Goal: Task Accomplishment & Management: Manage account settings

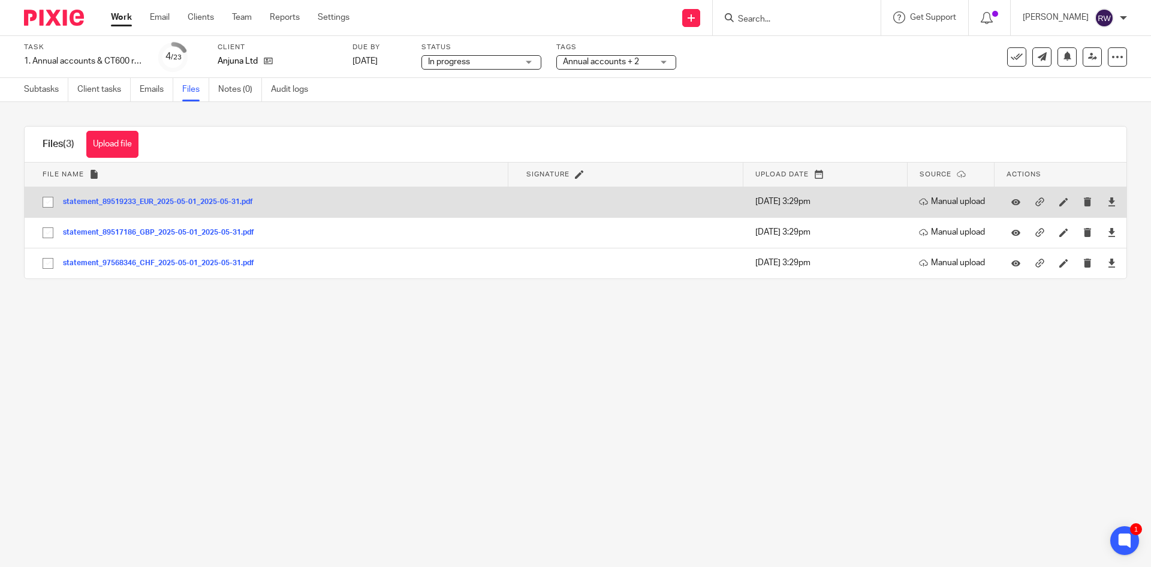
click at [177, 205] on button "statement_89519233_EUR_2025-05-01_2025-05-31.pdf" at bounding box center [162, 202] width 199 height 8
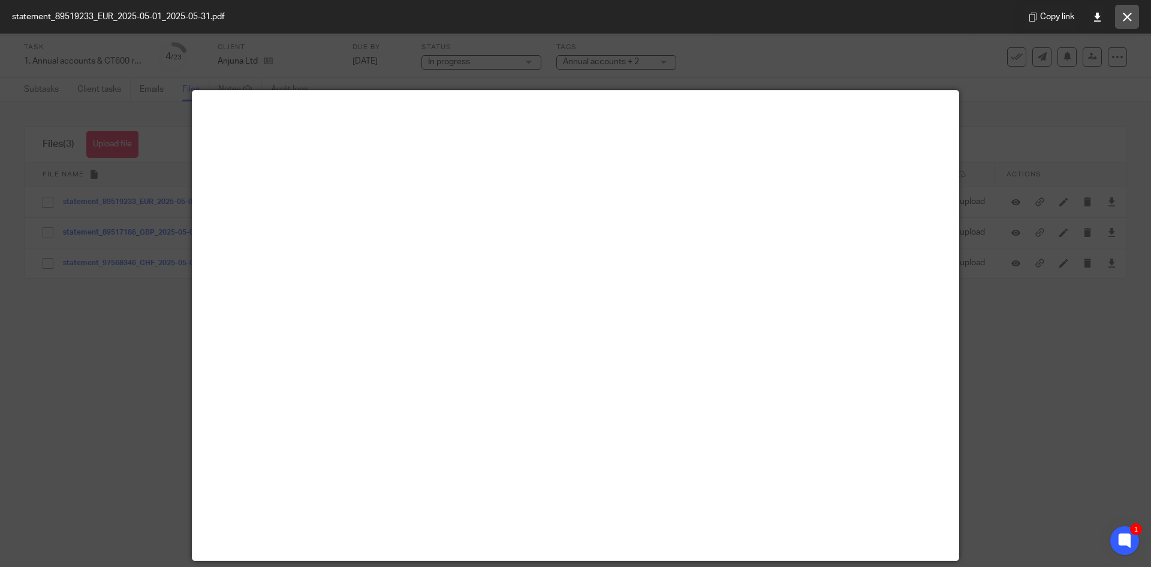
click at [1122, 19] on button at bounding box center [1128, 17] width 24 height 24
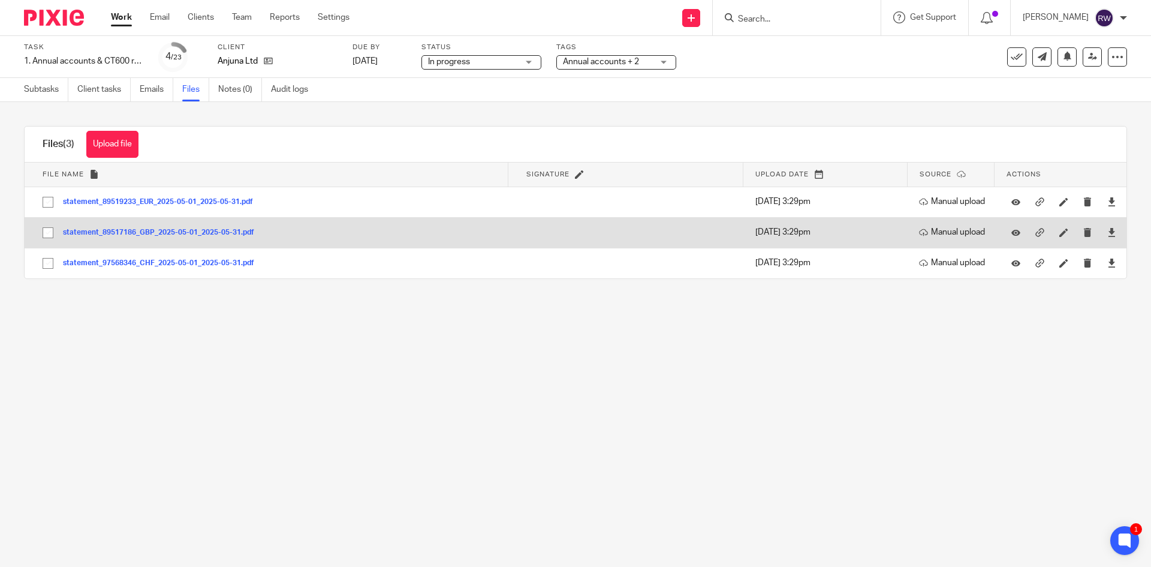
click at [215, 229] on button "statement_89517186_GBP_2025-05-01_2025-05-31.pdf" at bounding box center [163, 233] width 200 height 8
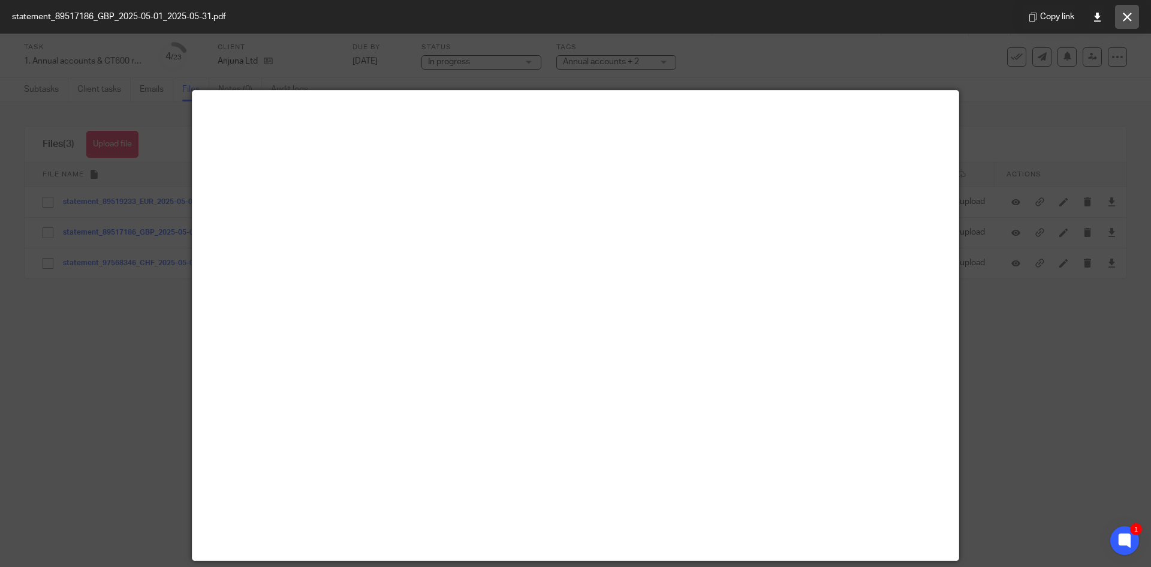
click at [1126, 16] on icon at bounding box center [1127, 17] width 9 height 9
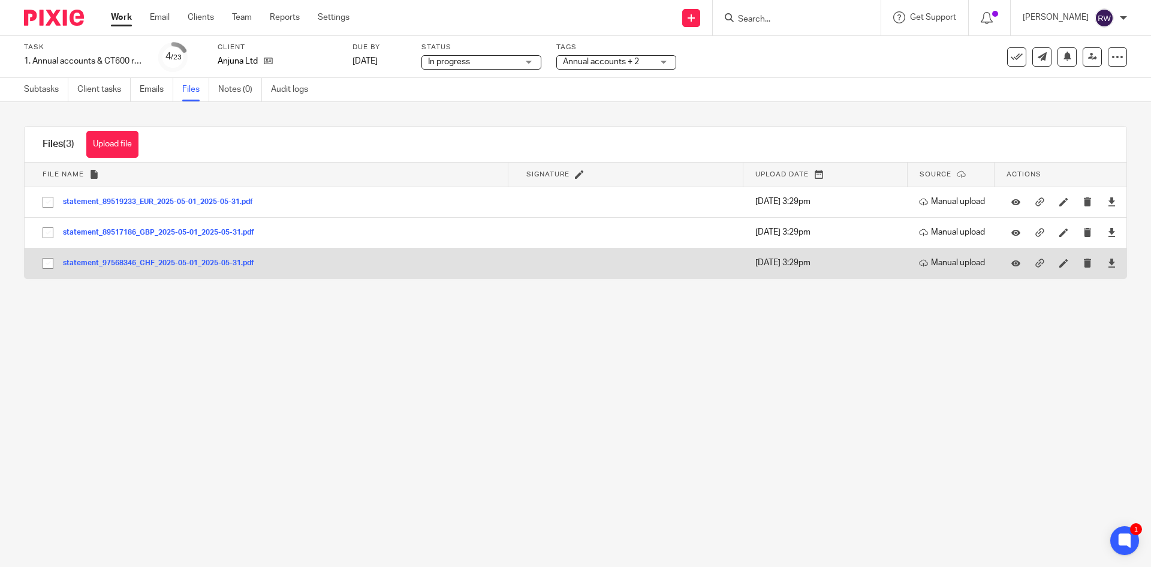
click at [230, 263] on button "statement_97568346_CHF_2025-05-01_2025-05-31.pdf" at bounding box center [163, 263] width 200 height 8
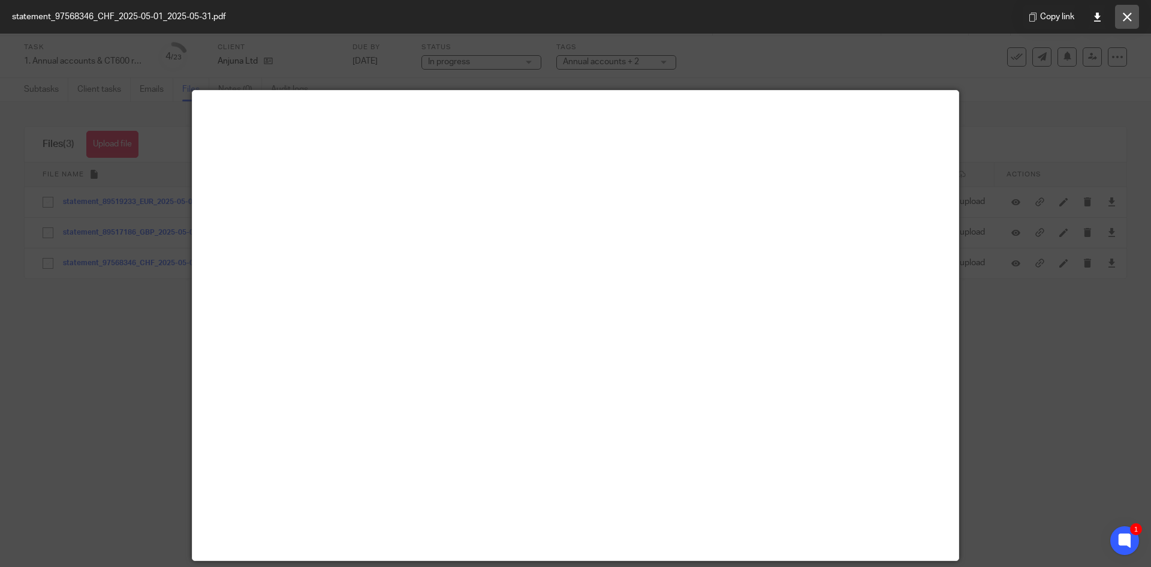
click at [1120, 17] on button at bounding box center [1128, 17] width 24 height 24
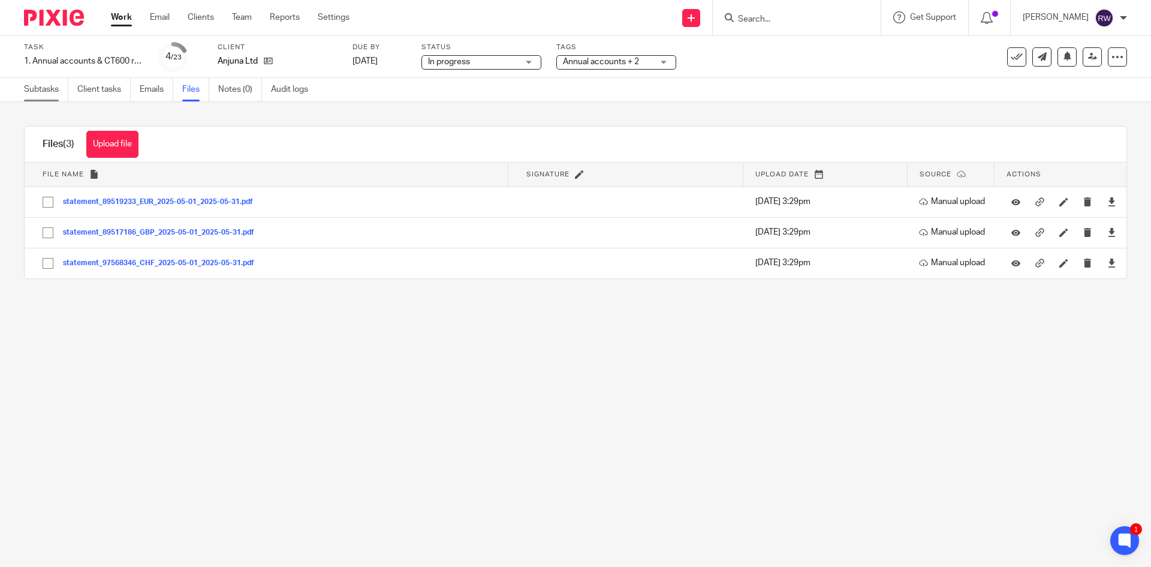
click at [27, 86] on link "Subtasks" at bounding box center [46, 89] width 44 height 23
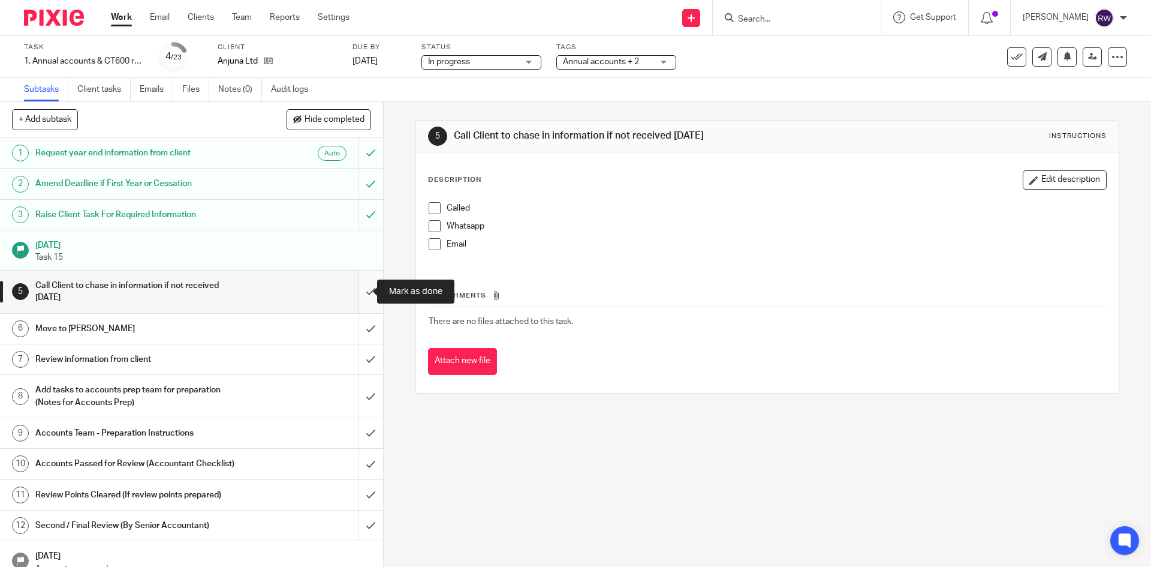
click at [365, 296] on input "submit" at bounding box center [191, 291] width 383 height 43
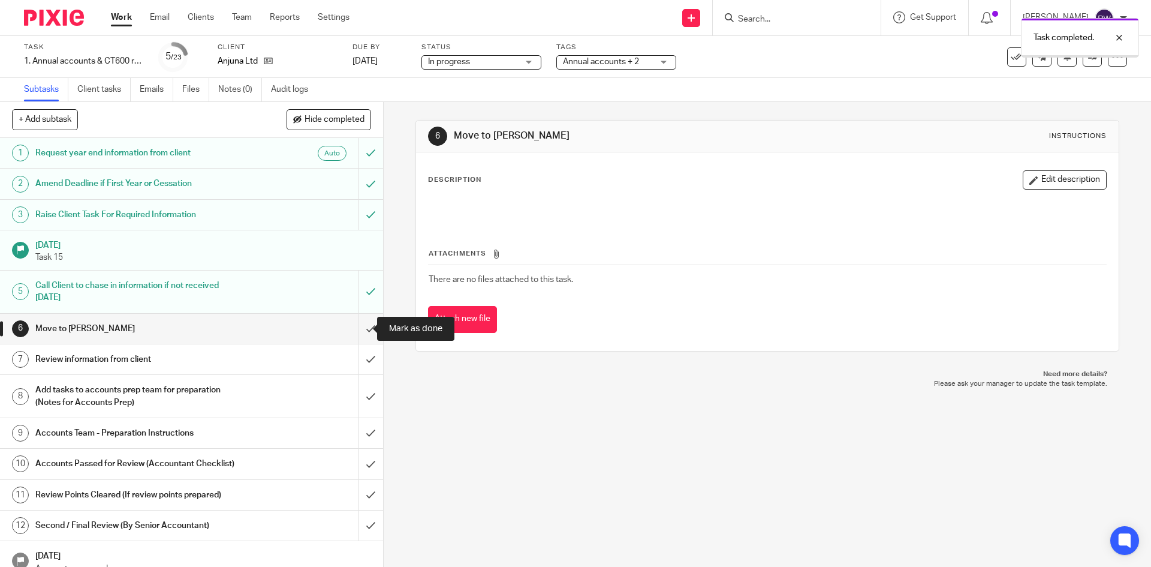
click at [360, 325] on input "submit" at bounding box center [191, 329] width 383 height 30
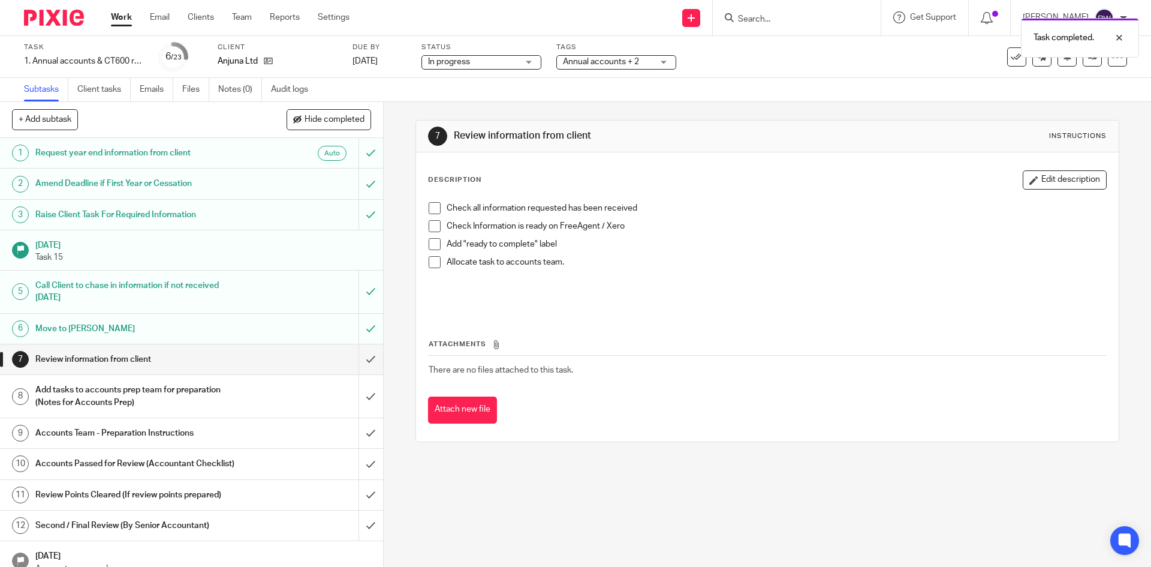
click at [645, 66] on span "Annual accounts + 2" at bounding box center [608, 62] width 90 height 13
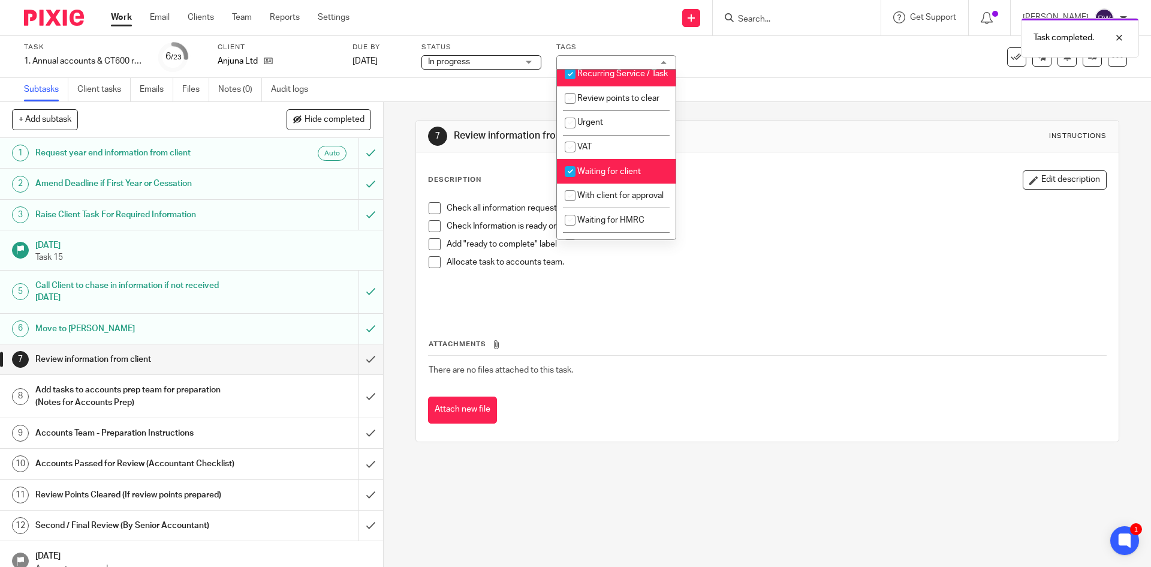
scroll to position [464, 0]
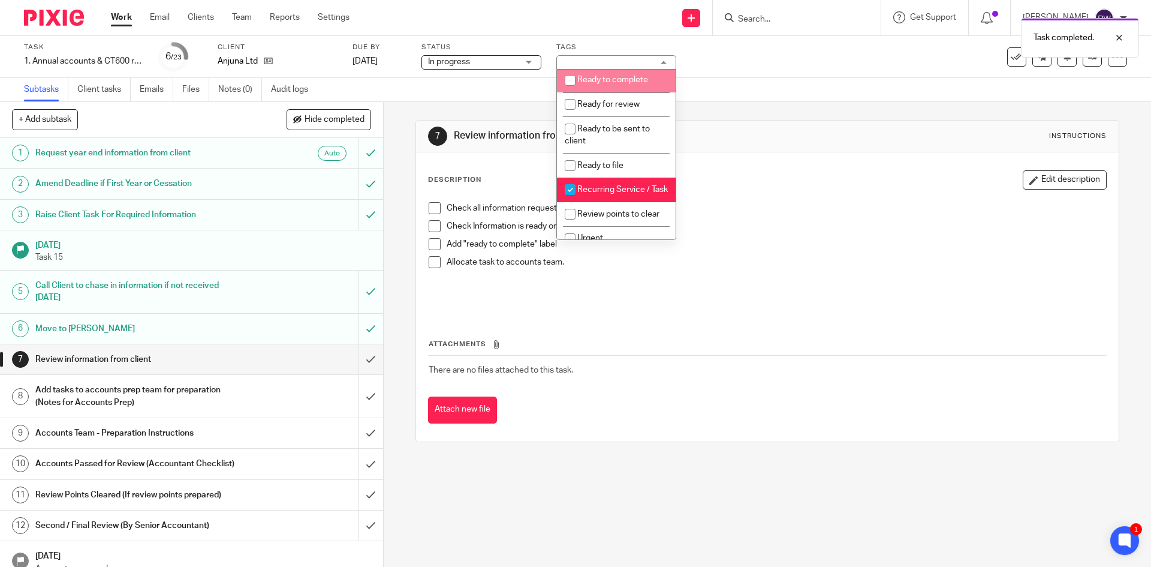
click at [633, 84] on span "Ready to complete" at bounding box center [613, 80] width 71 height 8
checkbox input "true"
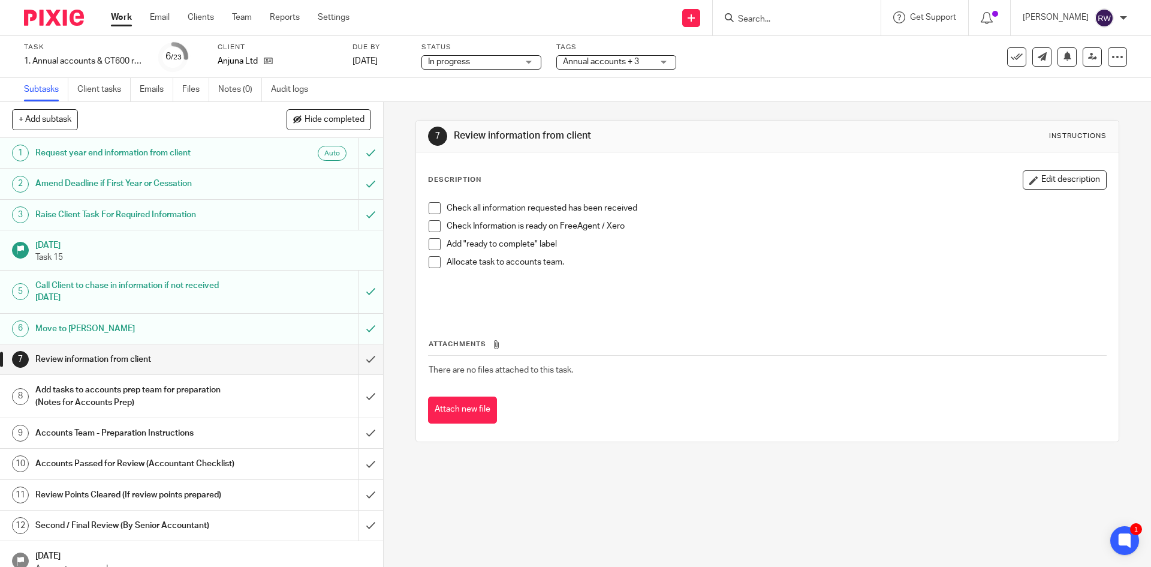
click at [838, 56] on div "Task 1. Annual accounts & CT600 return Save 1. Annual accounts & CT600 return 6…" at bounding box center [483, 57] width 919 height 29
click at [168, 400] on h1 "Add tasks to accounts prep team for preparation (Notes for Accounts Prep)" at bounding box center [139, 396] width 208 height 31
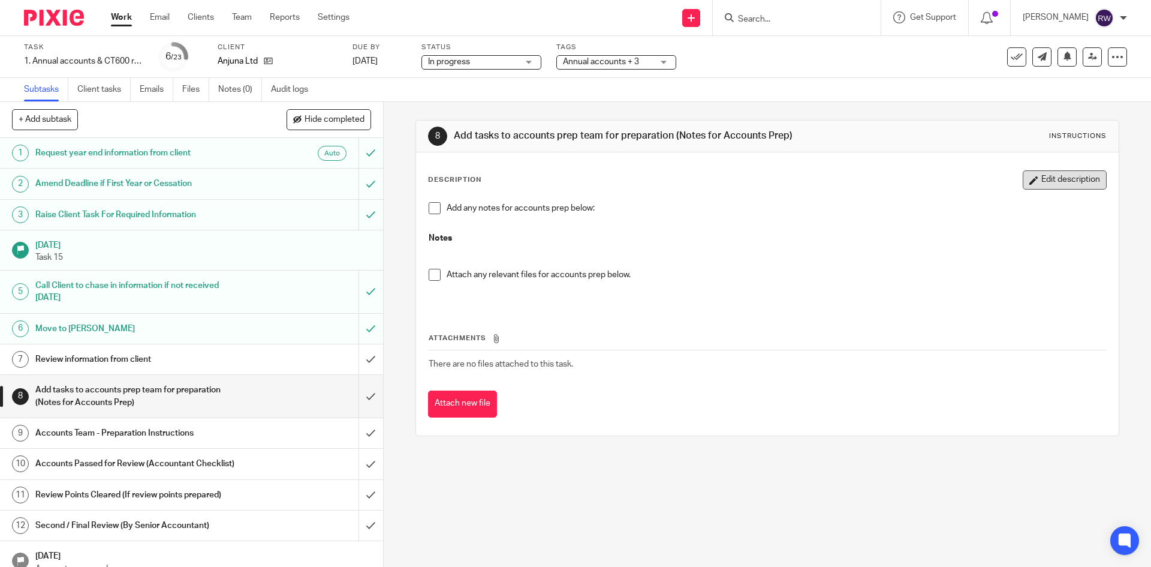
click at [1036, 188] on button "Edit description" at bounding box center [1065, 179] width 84 height 19
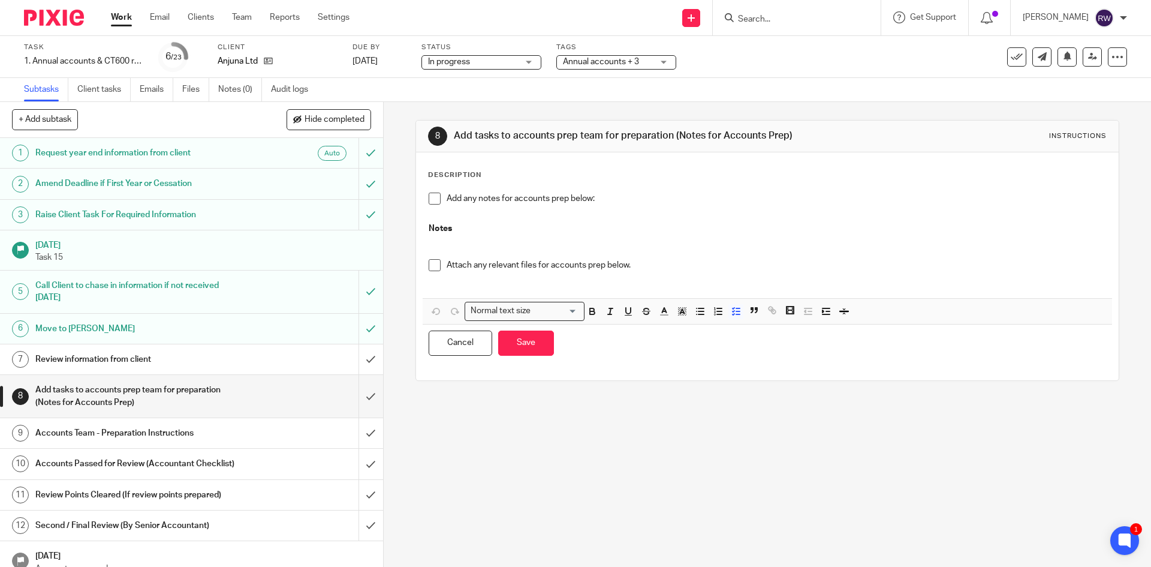
drag, startPoint x: 521, startPoint y: 215, endPoint x: 522, endPoint y: 229, distance: 14.4
click at [521, 211] on div "Add any notes for accounts prep below:" at bounding box center [776, 202] width 659 height 18
click at [521, 246] on p at bounding box center [767, 247] width 677 height 25
click at [506, 344] on button "Save" at bounding box center [526, 343] width 56 height 26
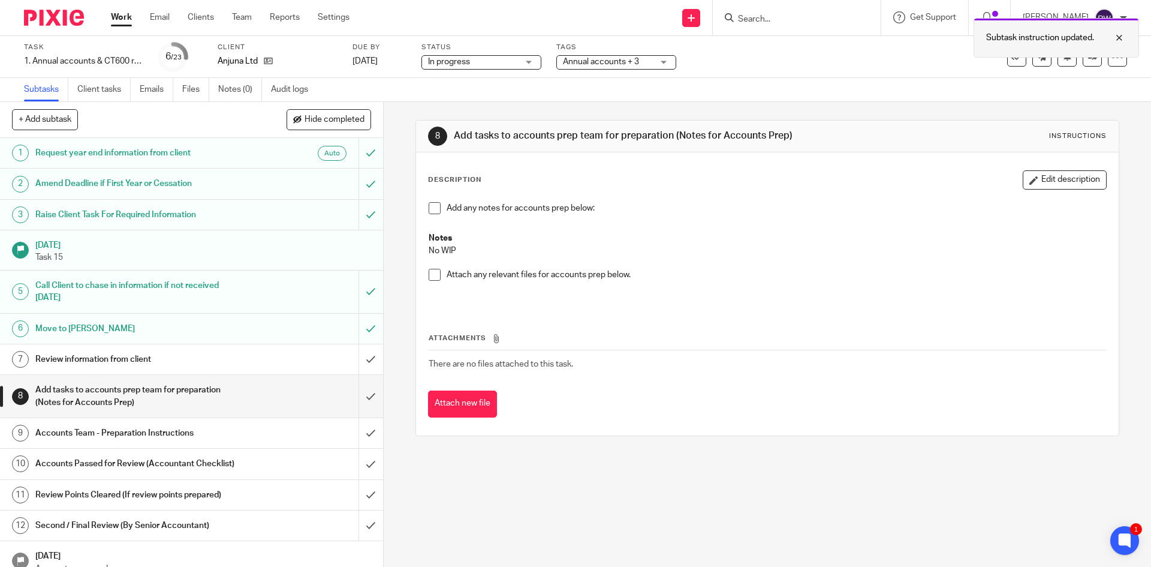
click at [1116, 40] on div at bounding box center [1111, 38] width 32 height 14
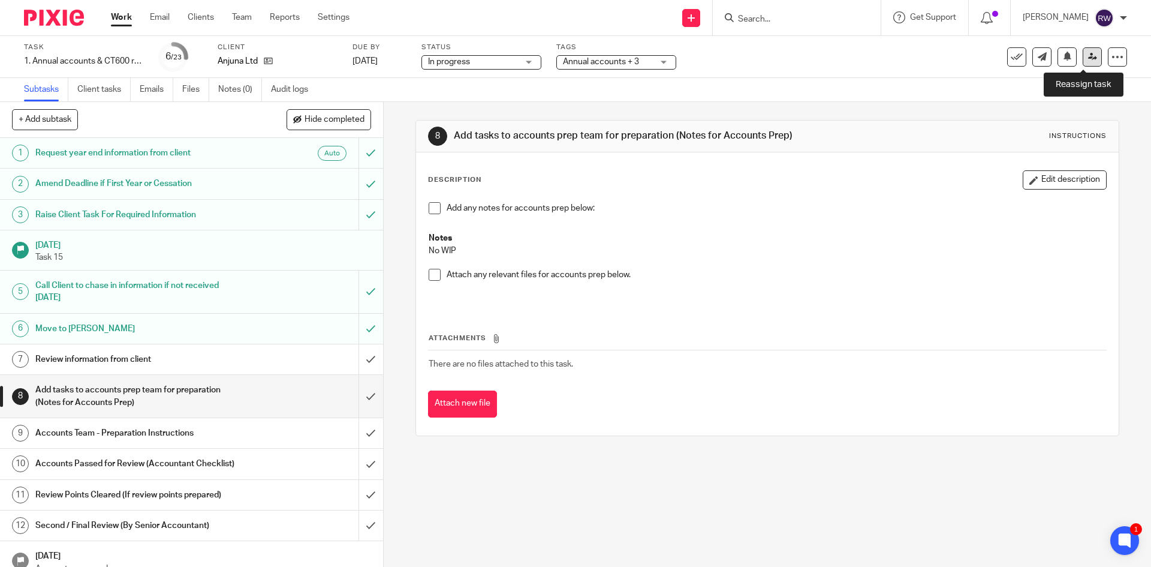
click at [1083, 59] on link at bounding box center [1092, 56] width 19 height 19
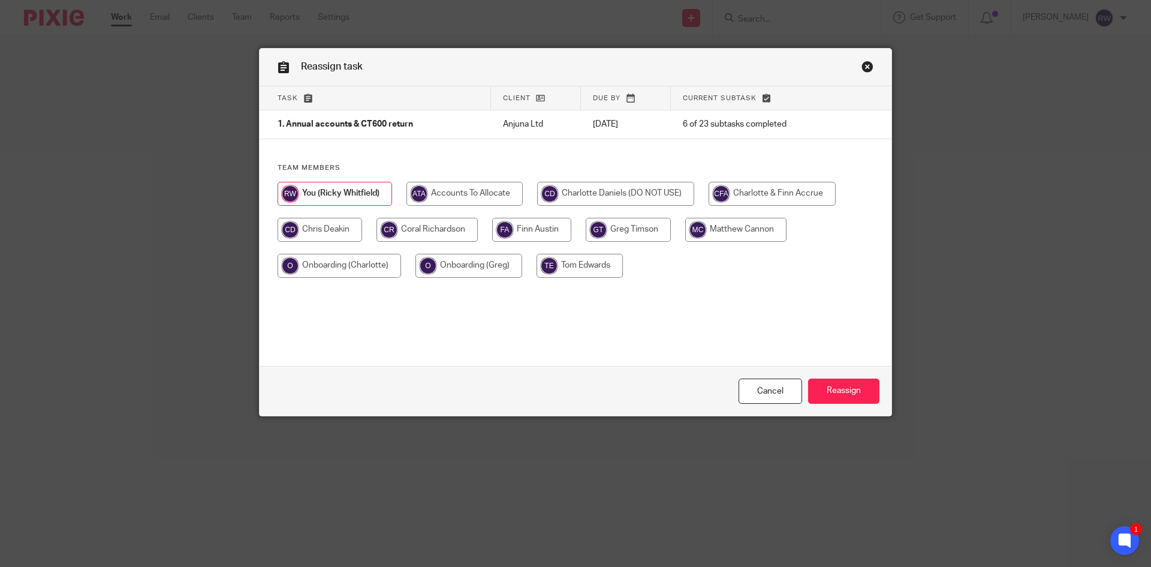
click at [438, 227] on input "radio" at bounding box center [427, 230] width 101 height 24
radio input "true"
click at [859, 385] on input "Reassign" at bounding box center [843, 391] width 71 height 26
